Goal: Task Accomplishment & Management: Manage account settings

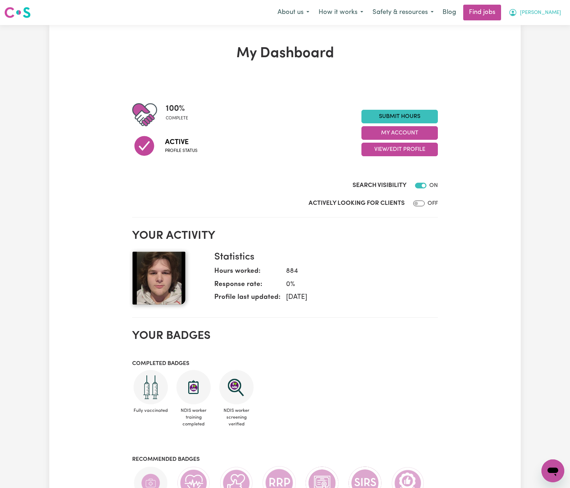
click at [552, 15] on span "[PERSON_NAME]" at bounding box center [540, 13] width 41 height 8
click at [551, 49] on link "Logout" at bounding box center [537, 55] width 56 height 14
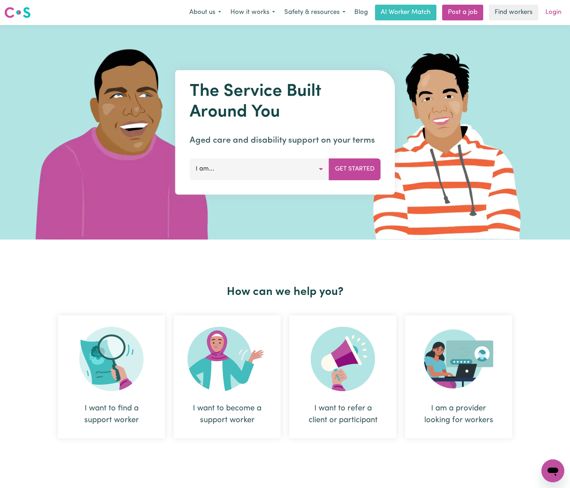
click at [558, 12] on link "Login" at bounding box center [553, 13] width 25 height 16
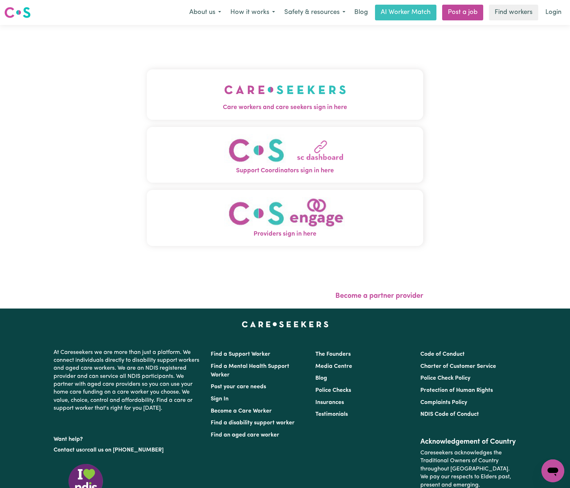
click at [280, 85] on img "Care workers and care seekers sign in here" at bounding box center [285, 89] width 122 height 26
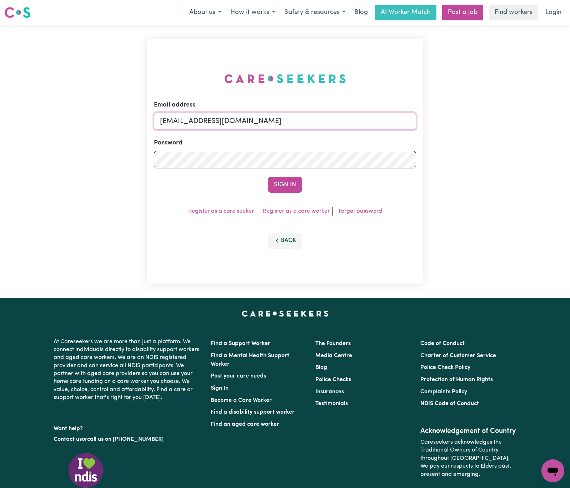
drag, startPoint x: 199, startPoint y: 116, endPoint x: 562, endPoint y: 97, distance: 362.8
click at [562, 97] on div "Email address [EMAIL_ADDRESS][DOMAIN_NAME] Password Sign In Register as a care …" at bounding box center [285, 161] width 570 height 273
paste input "[PERSON_NAME]"
type input "[EMAIL_ADDRESS][PERSON_NAME][DOMAIN_NAME]"
click at [268, 177] on button "Sign In" at bounding box center [285, 185] width 34 height 16
